Goal: Check status

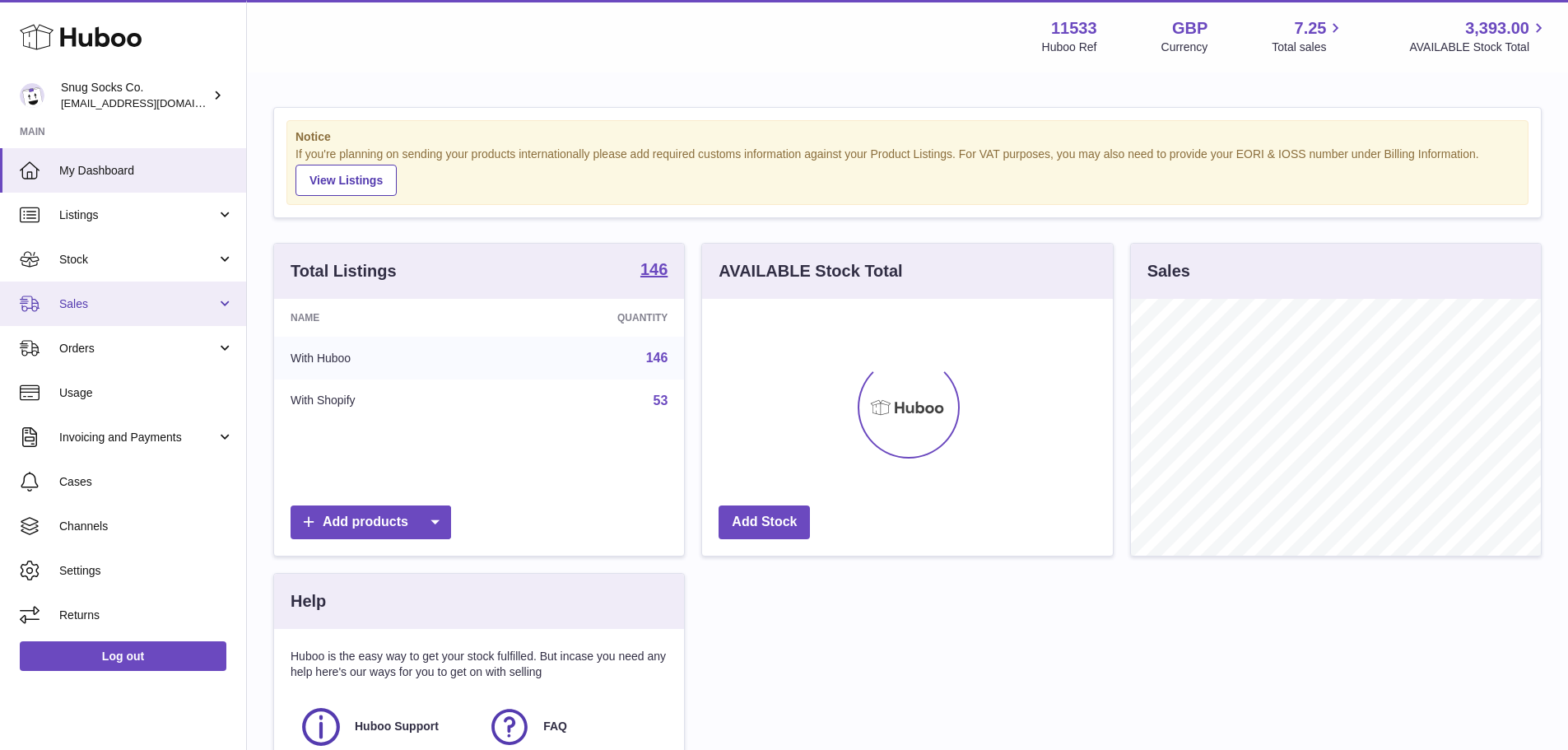
scroll to position [257, 410]
click at [55, 295] on link "Sales" at bounding box center [123, 304] width 246 height 45
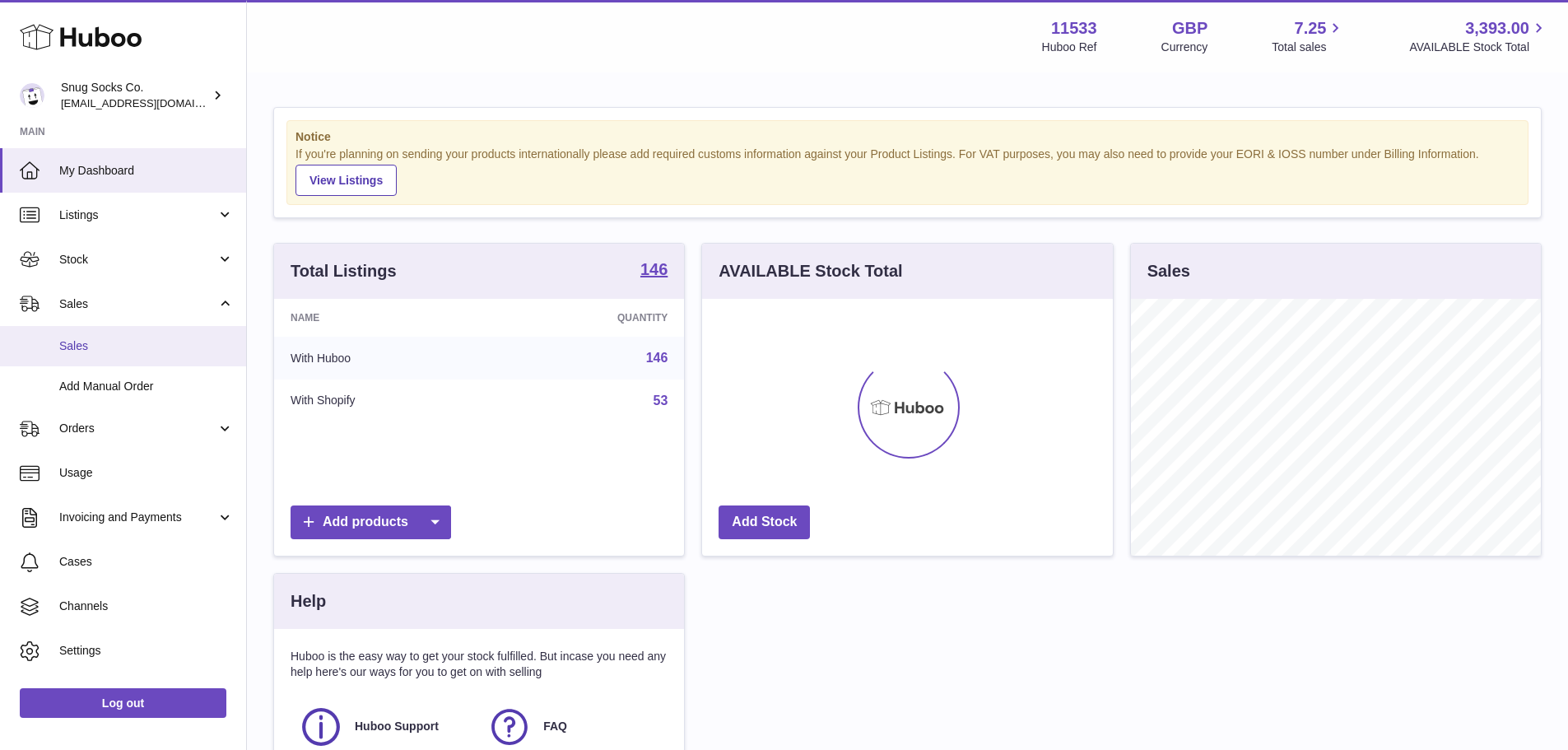
click at [105, 348] on span "Sales" at bounding box center [145, 347] width 174 height 16
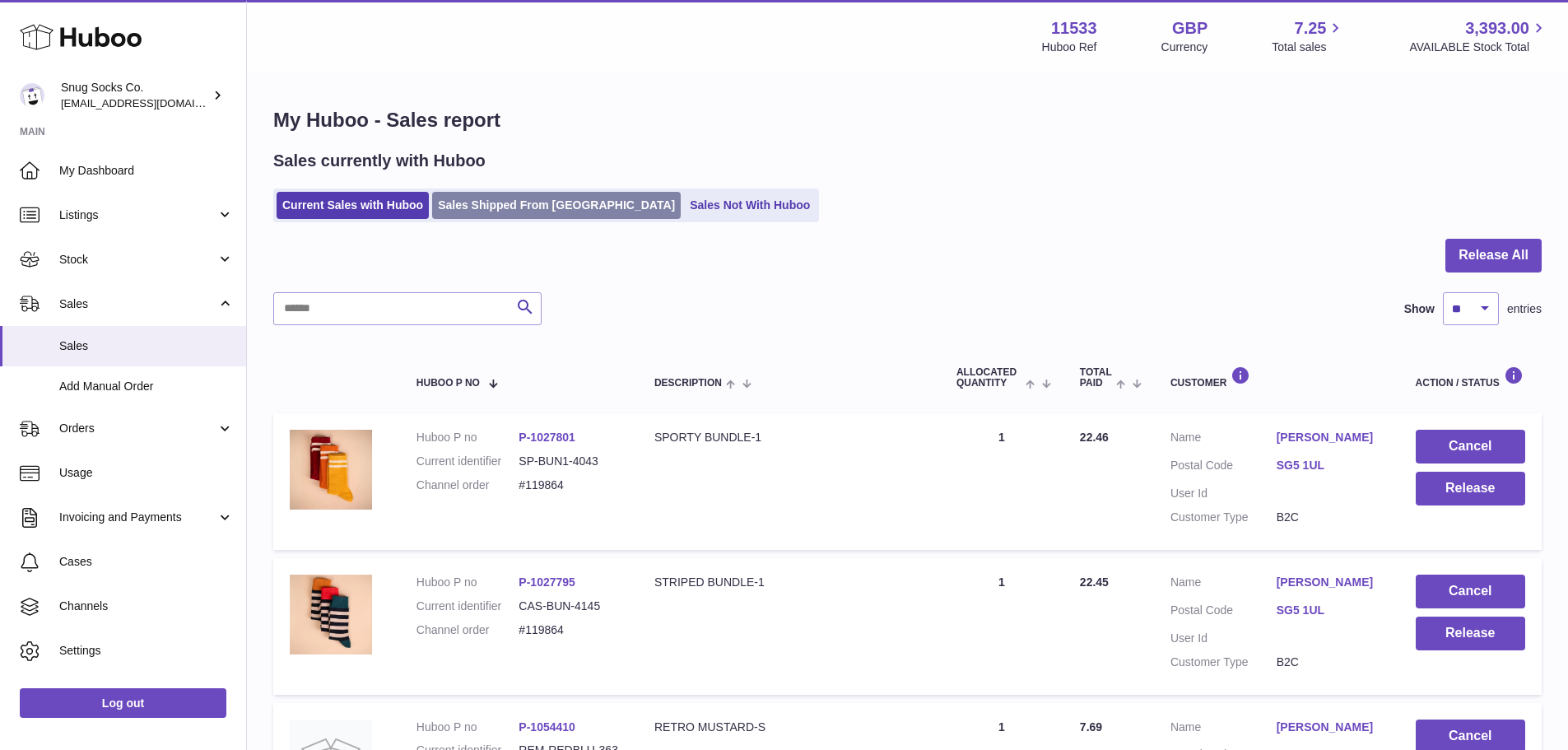
click at [522, 195] on link "Sales Shipped From [GEOGRAPHIC_DATA]" at bounding box center [557, 205] width 249 height 27
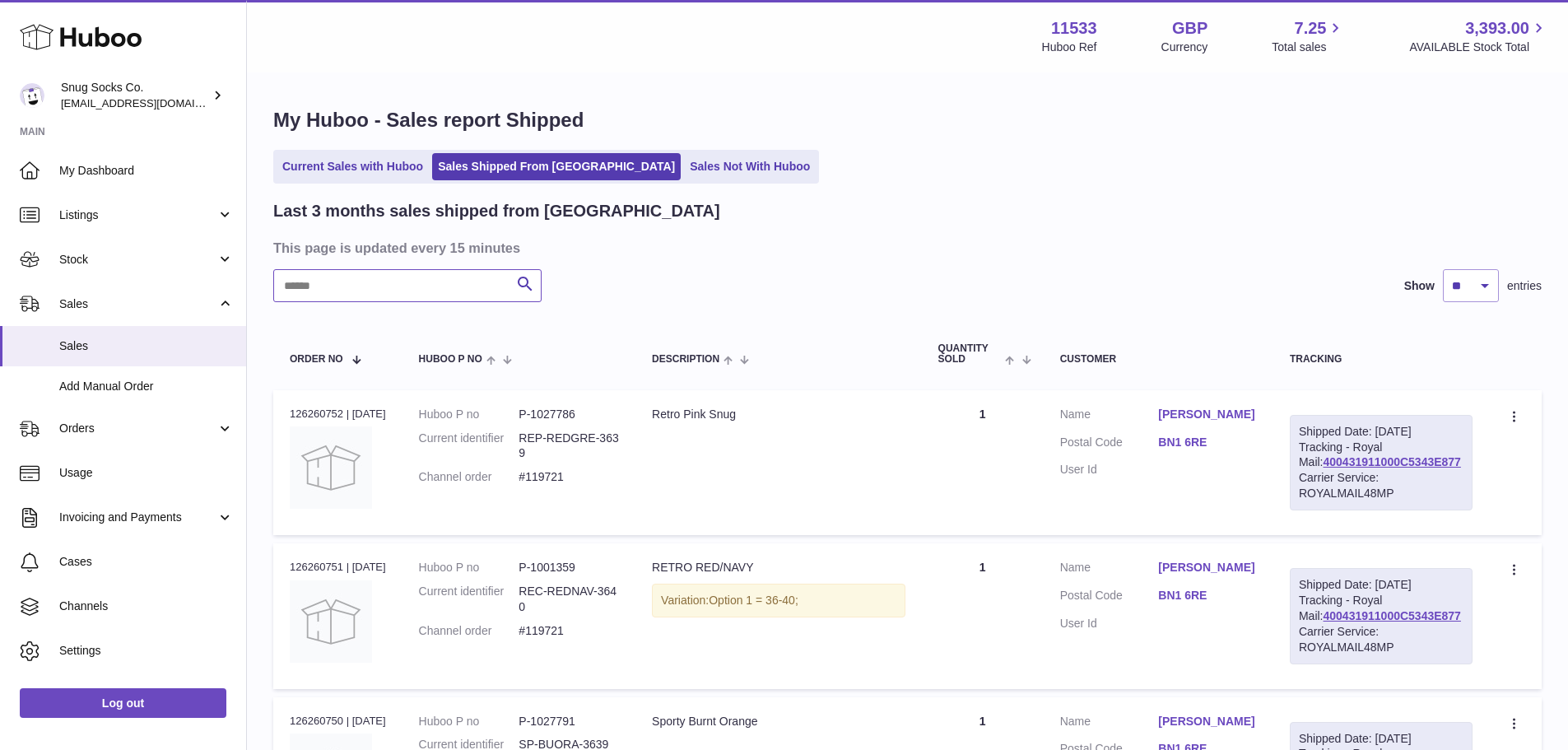
paste input "*******"
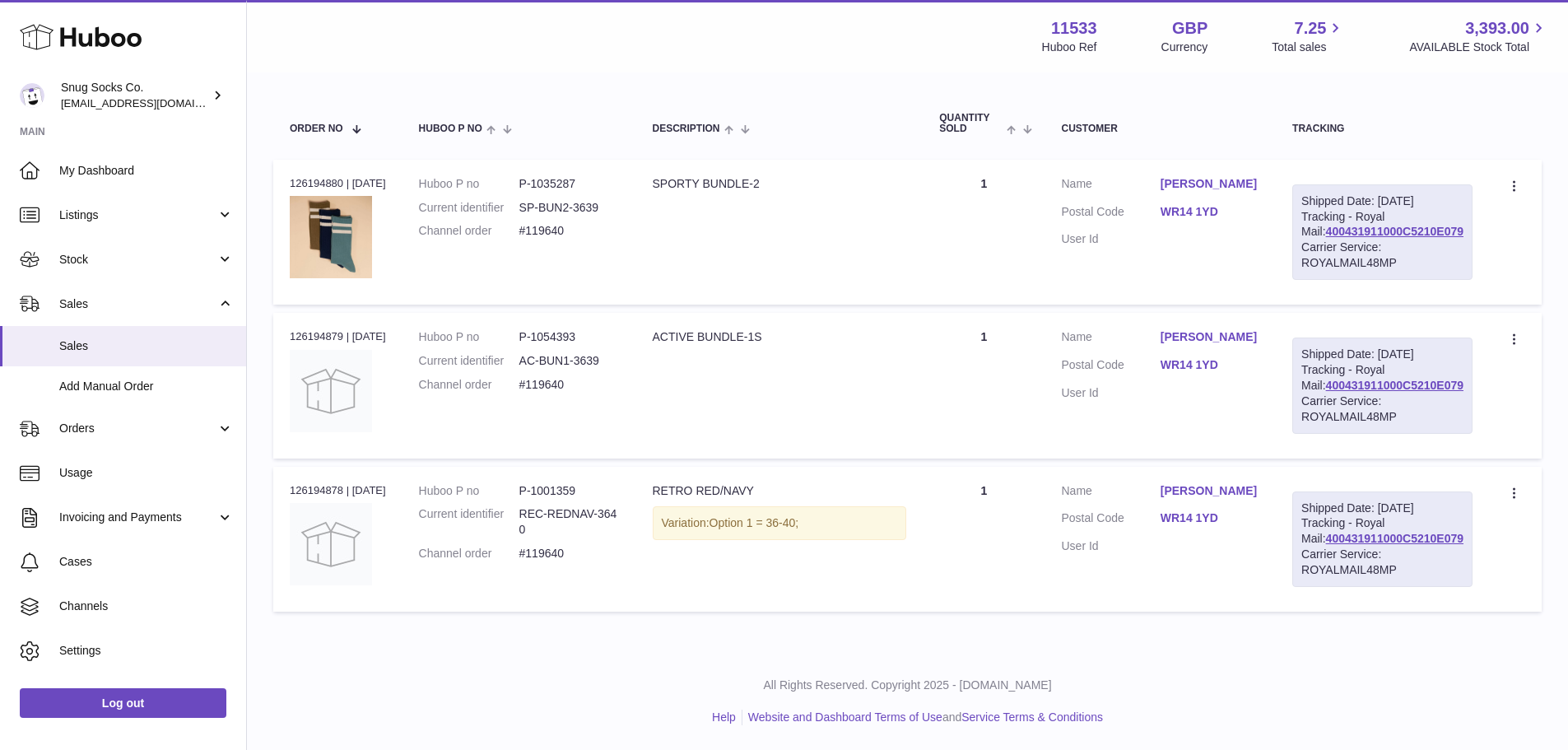
scroll to position [277, 0]
type input "*******"
click at [789, 379] on td "Description ACTIVE BUNDLE-1S" at bounding box center [780, 384] width 287 height 144
click at [554, 483] on dd "P-1001359" at bounding box center [569, 491] width 101 height 16
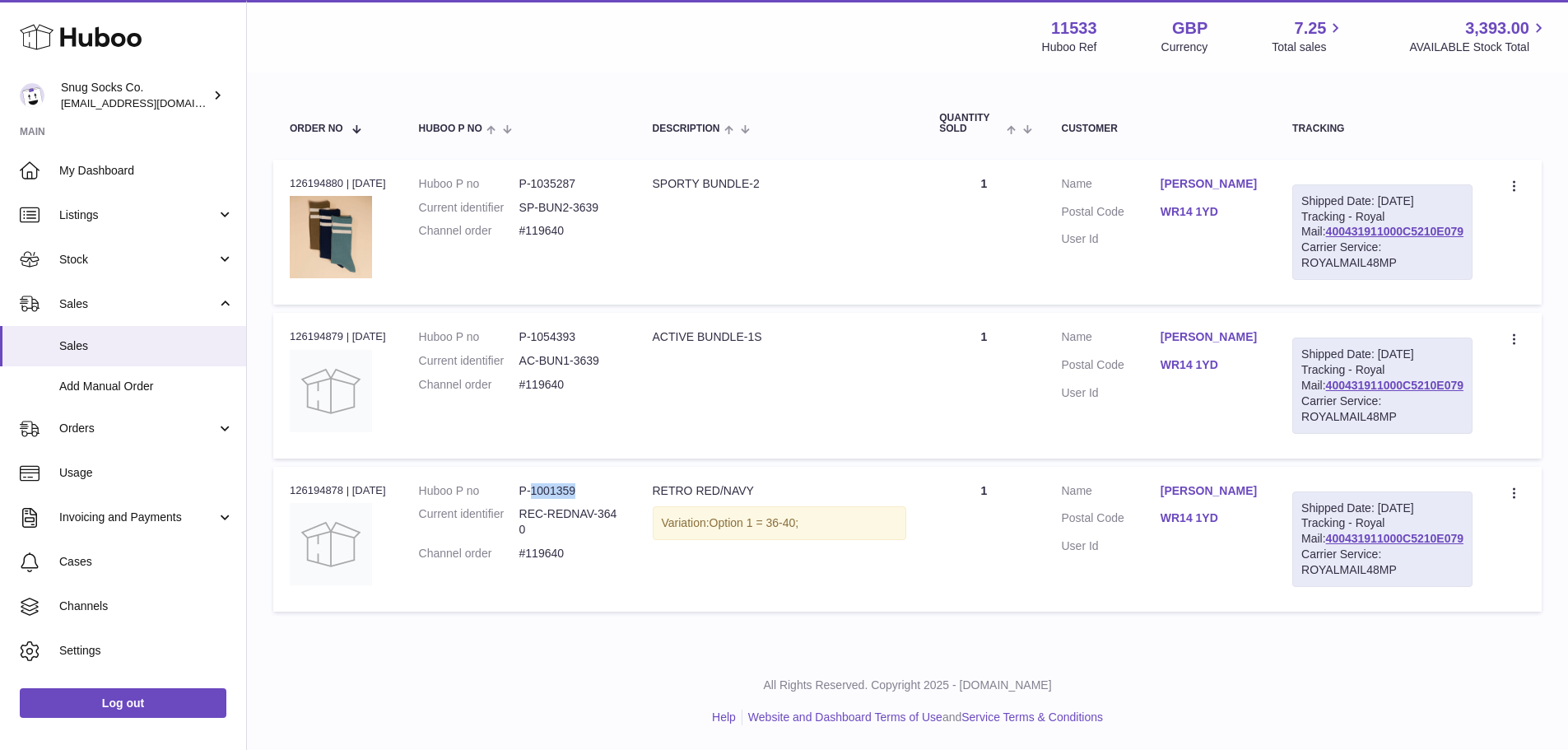
copy dd "1001359"
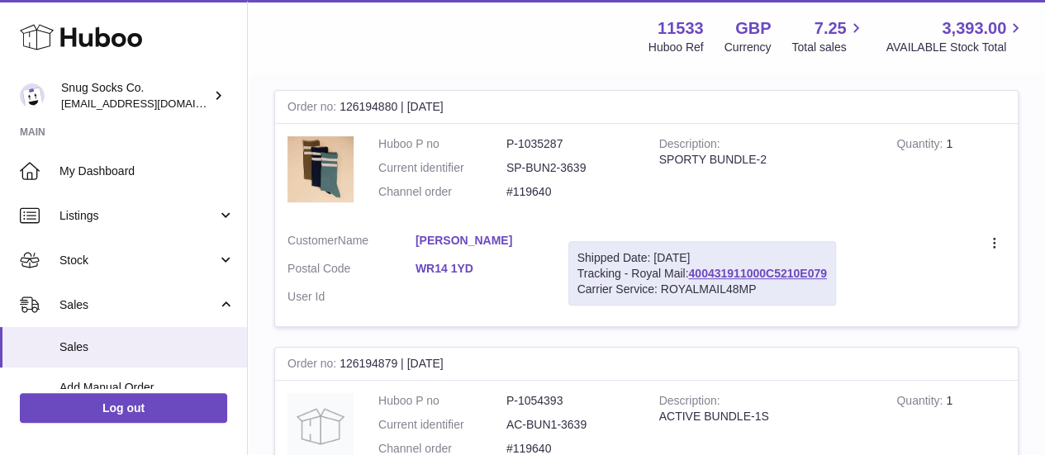
scroll to position [330, 0]
